Goal: Information Seeking & Learning: Learn about a topic

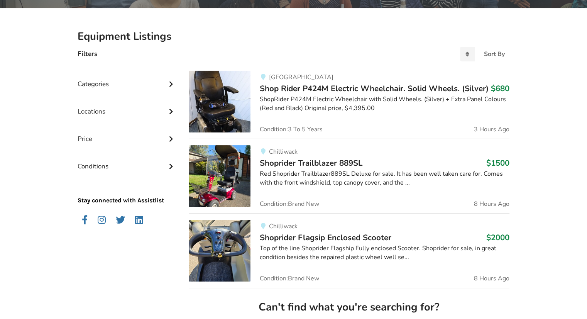
scroll to position [154, 0]
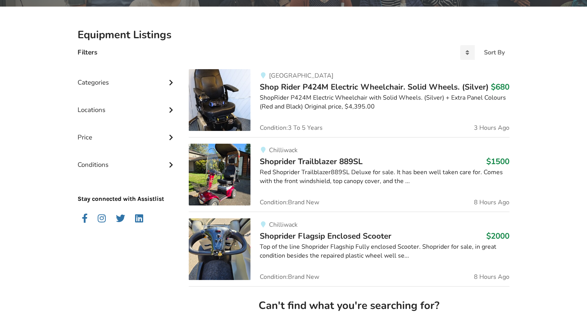
click at [170, 81] on icon at bounding box center [171, 81] width 8 height 7
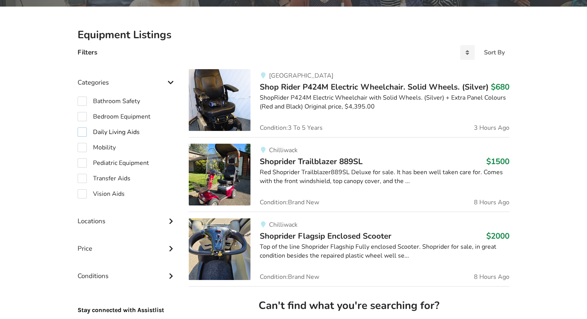
click at [80, 130] on label "Daily Living Aids" at bounding box center [109, 131] width 62 height 9
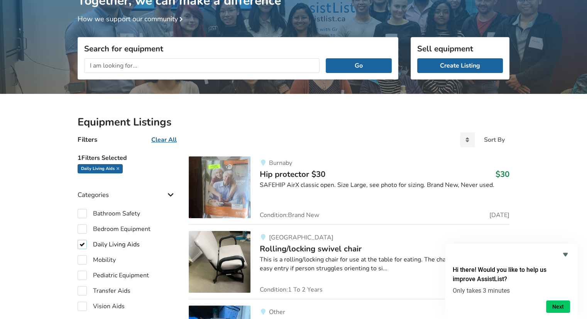
scroll to position [116, 0]
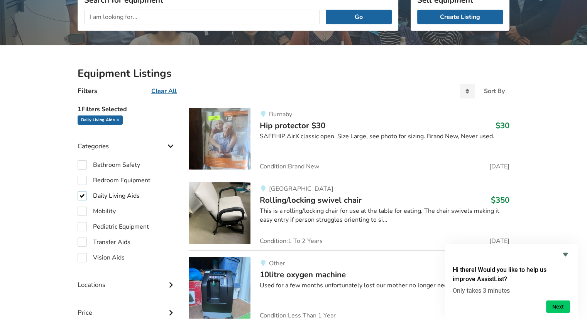
click at [82, 193] on label "Daily Living Aids" at bounding box center [109, 195] width 62 height 9
checkbox input "false"
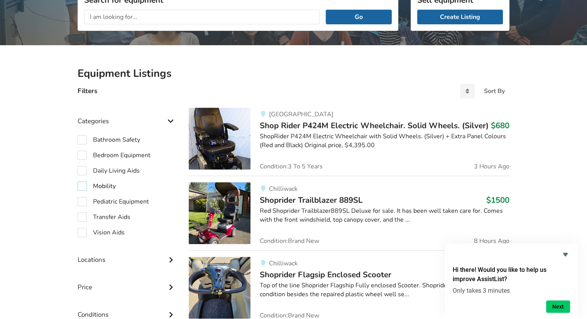
click at [79, 185] on label "Mobility" at bounding box center [97, 185] width 38 height 9
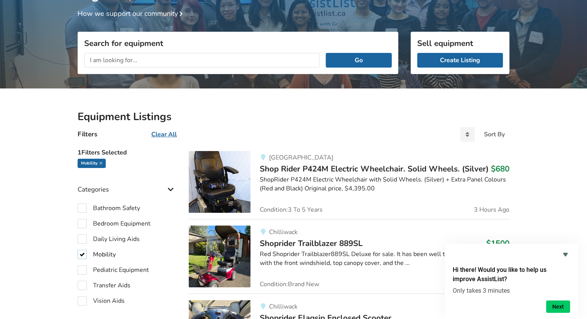
scroll to position [117, 0]
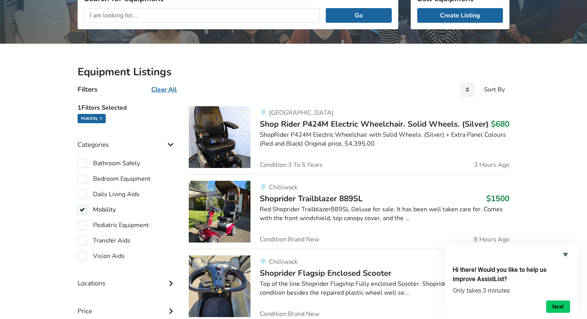
click at [81, 209] on label "Mobility" at bounding box center [97, 209] width 38 height 9
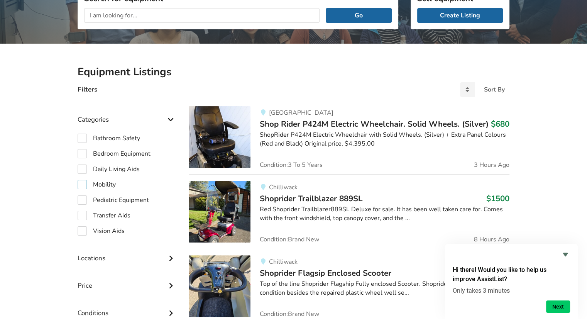
checkbox input "false"
click at [83, 230] on label "Vision Aids" at bounding box center [101, 230] width 47 height 9
checkbox input "true"
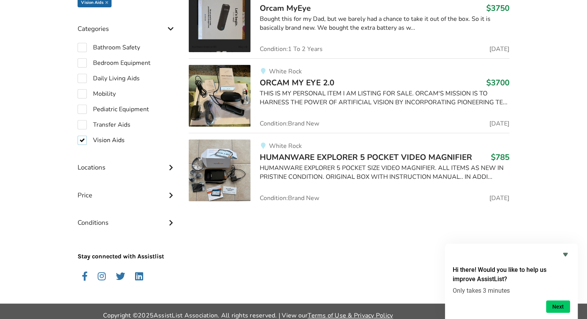
scroll to position [241, 0]
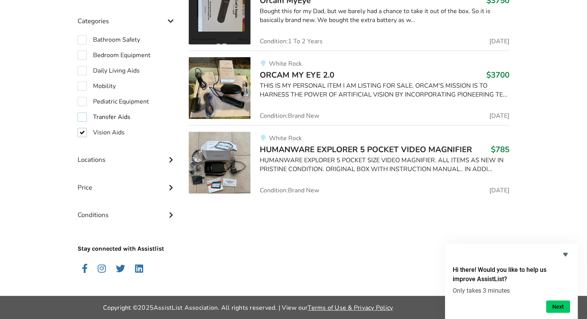
click at [81, 115] on label "Transfer Aids" at bounding box center [104, 116] width 53 height 9
checkbox input "true"
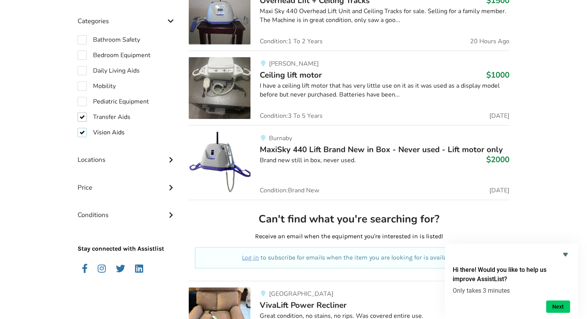
click at [81, 133] on label "Vision Aids" at bounding box center [101, 132] width 47 height 9
checkbox input "false"
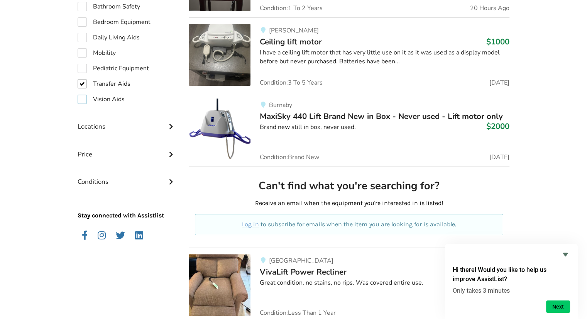
scroll to position [279, 0]
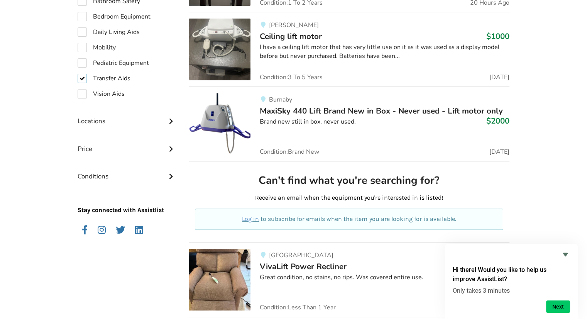
drag, startPoint x: 82, startPoint y: 78, endPoint x: 82, endPoint y: 69, distance: 8.9
click at [82, 76] on label "Transfer Aids" at bounding box center [104, 78] width 53 height 9
checkbox input "false"
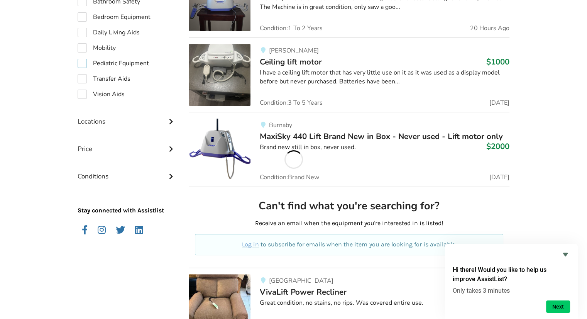
click at [82, 62] on label "Pediatric Equipment" at bounding box center [113, 63] width 71 height 9
checkbox input "true"
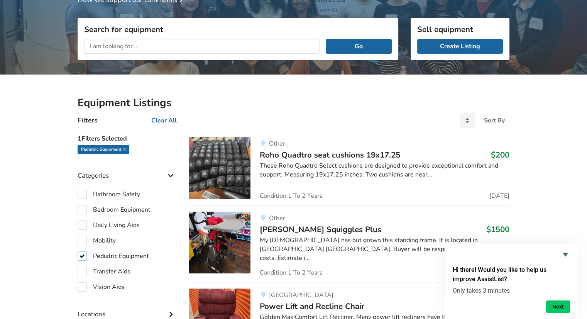
scroll to position [125, 0]
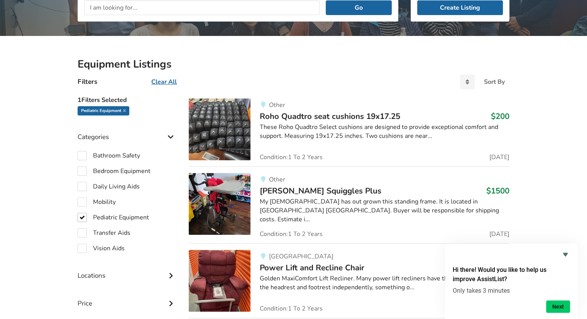
click at [279, 116] on span "Roho Quadtro seat cushions 19x17.25" at bounding box center [330, 116] width 140 height 11
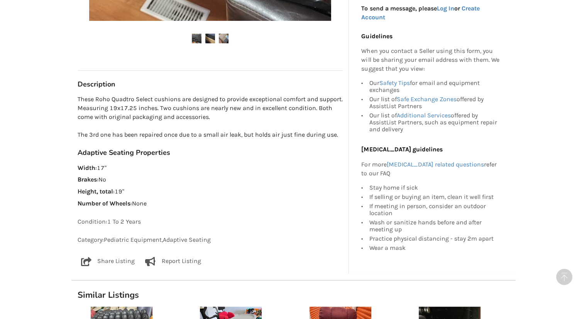
scroll to position [532, 0]
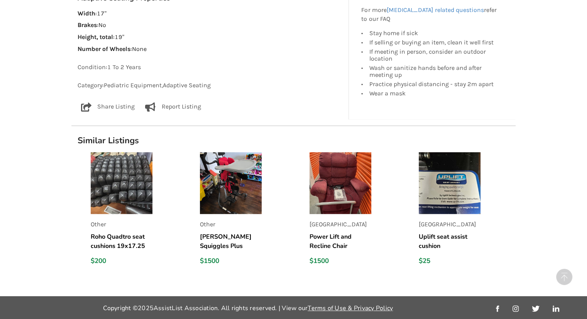
click at [453, 198] on img at bounding box center [449, 183] width 62 height 62
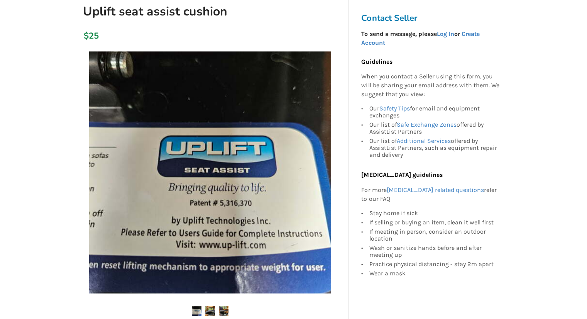
scroll to position [154, 0]
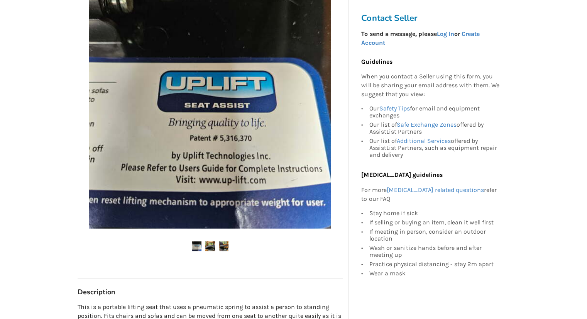
click at [211, 245] on img at bounding box center [210, 246] width 10 height 10
click at [224, 244] on img at bounding box center [224, 246] width 10 height 10
click at [206, 247] on img at bounding box center [210, 246] width 10 height 10
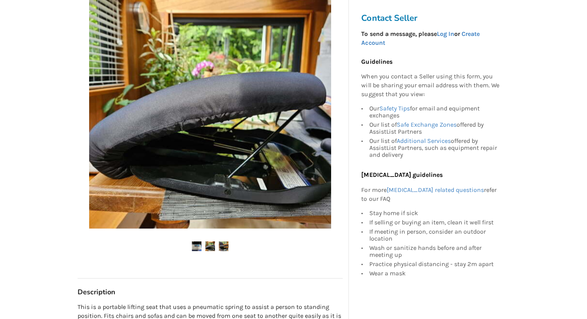
click at [223, 245] on img at bounding box center [224, 246] width 10 height 10
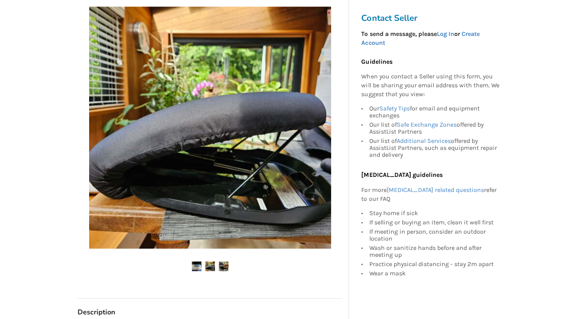
scroll to position [116, 0]
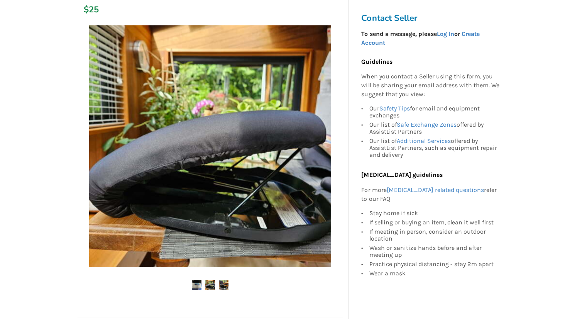
click at [197, 285] on img at bounding box center [197, 285] width 10 height 10
click at [197, 283] on img at bounding box center [197, 285] width 10 height 10
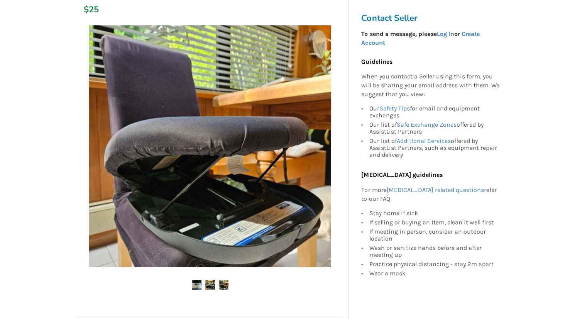
click at [197, 283] on img at bounding box center [197, 285] width 10 height 10
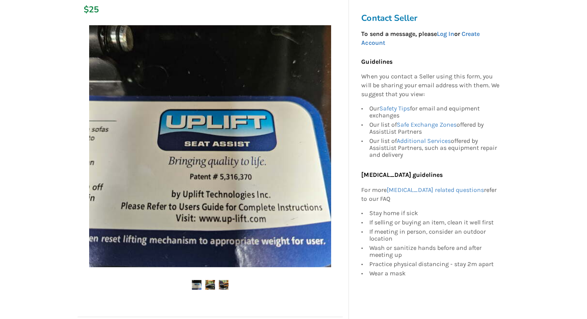
click at [222, 286] on img at bounding box center [224, 285] width 10 height 10
